Goal: Task Accomplishment & Management: Use online tool/utility

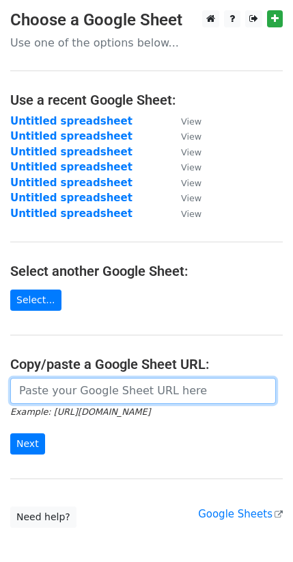
click at [94, 386] on input "url" at bounding box center [143, 391] width 266 height 26
paste input "[URL][DOMAIN_NAME]"
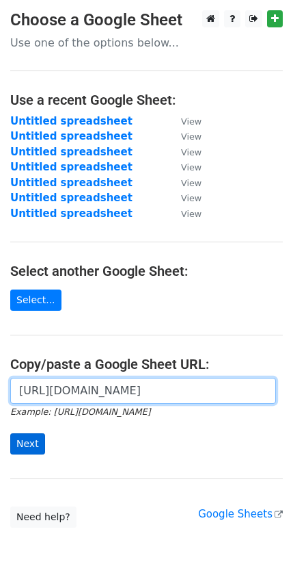
type input "[URL][DOMAIN_NAME]"
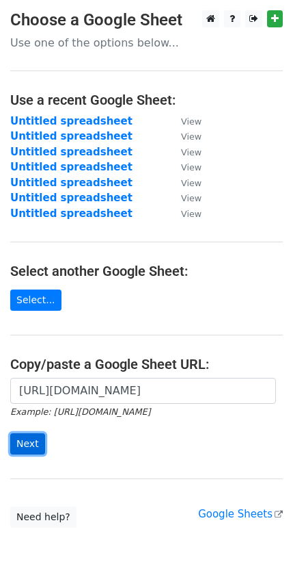
click at [35, 433] on input "Next" at bounding box center [27, 443] width 35 height 21
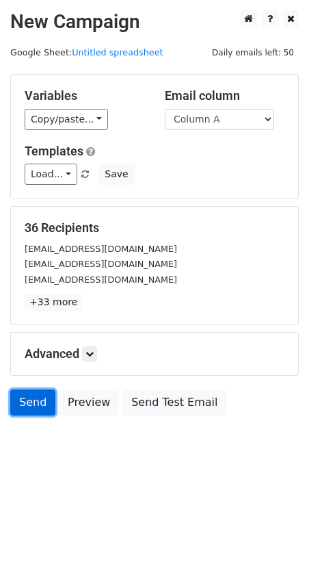
click at [38, 401] on link "Send" at bounding box center [32, 402] width 45 height 26
